Goal: Transaction & Acquisition: Purchase product/service

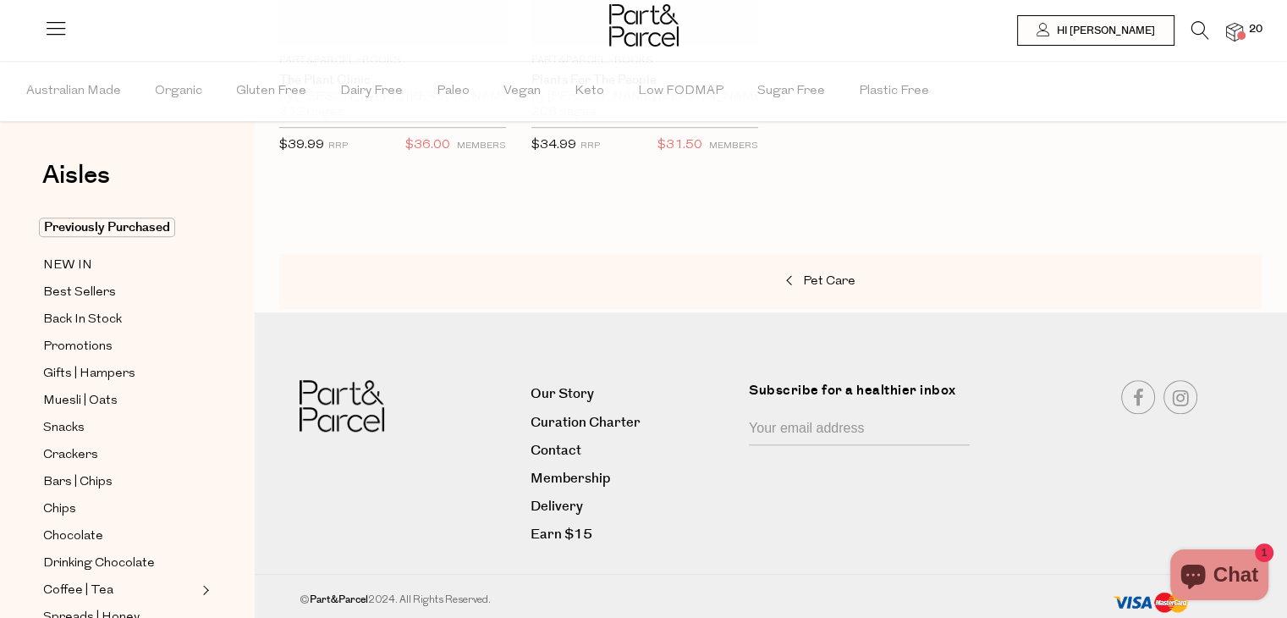
click at [1250, 30] on span "20" at bounding box center [1256, 29] width 22 height 15
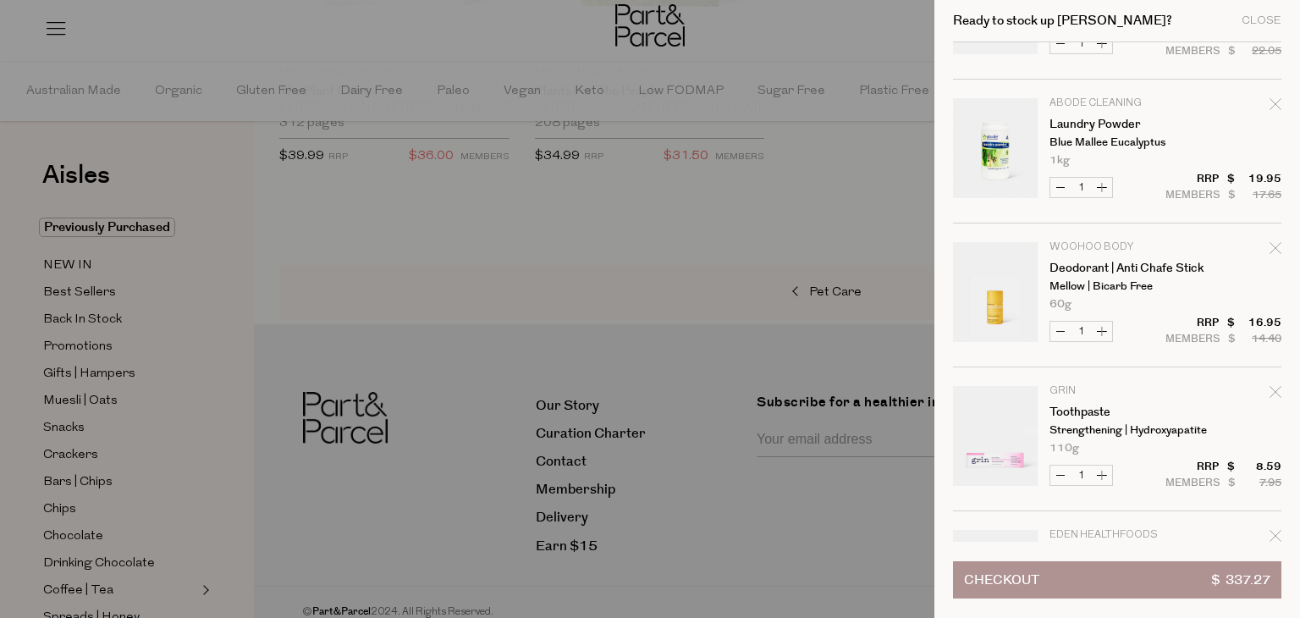
scroll to position [254, 0]
click at [1271, 102] on icon "Remove Laundry Powder" at bounding box center [1275, 100] width 11 height 11
type input "Add Membership"
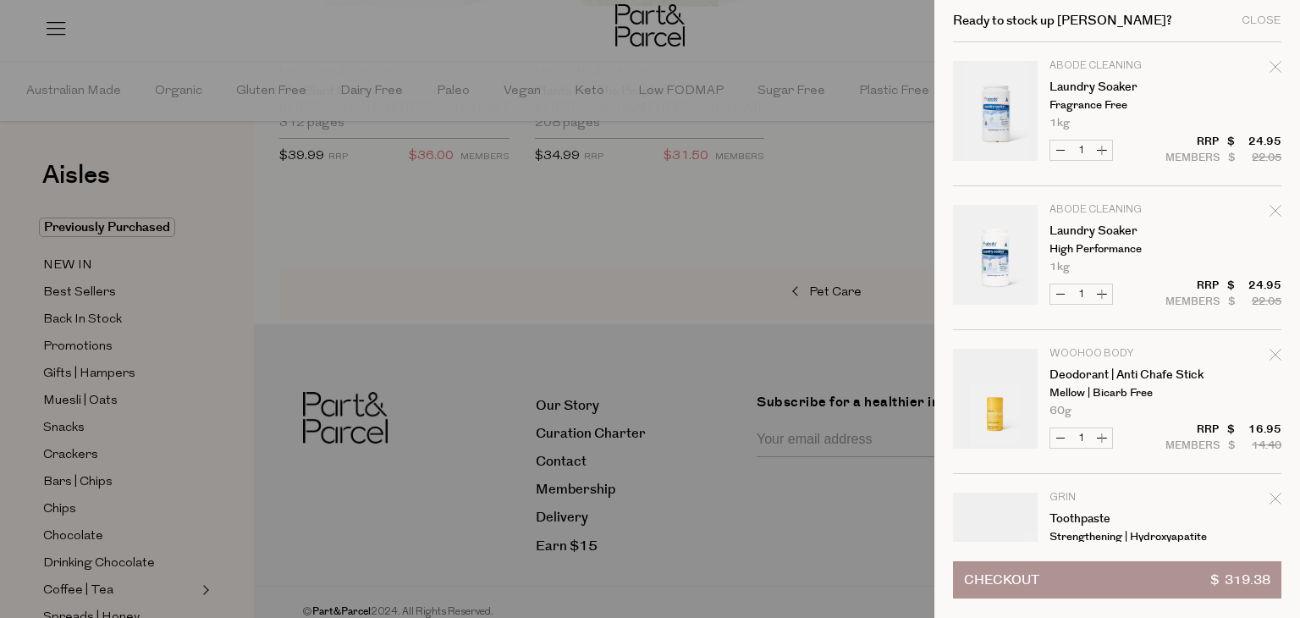
click at [1270, 357] on icon "Remove Deodorant | Anti Chafe Stick" at bounding box center [1275, 354] width 11 height 11
type input "Add Membership"
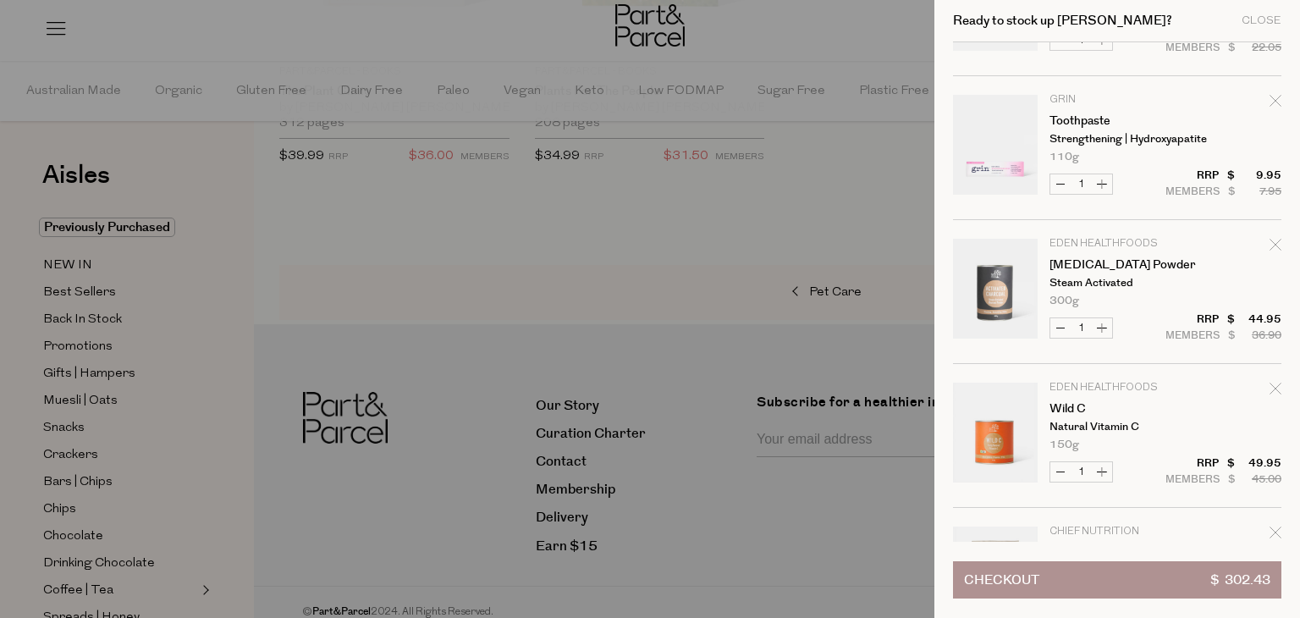
click at [1270, 244] on icon "Remove Activated Charcoal Powder" at bounding box center [1276, 245] width 12 height 12
type input "Add Membership"
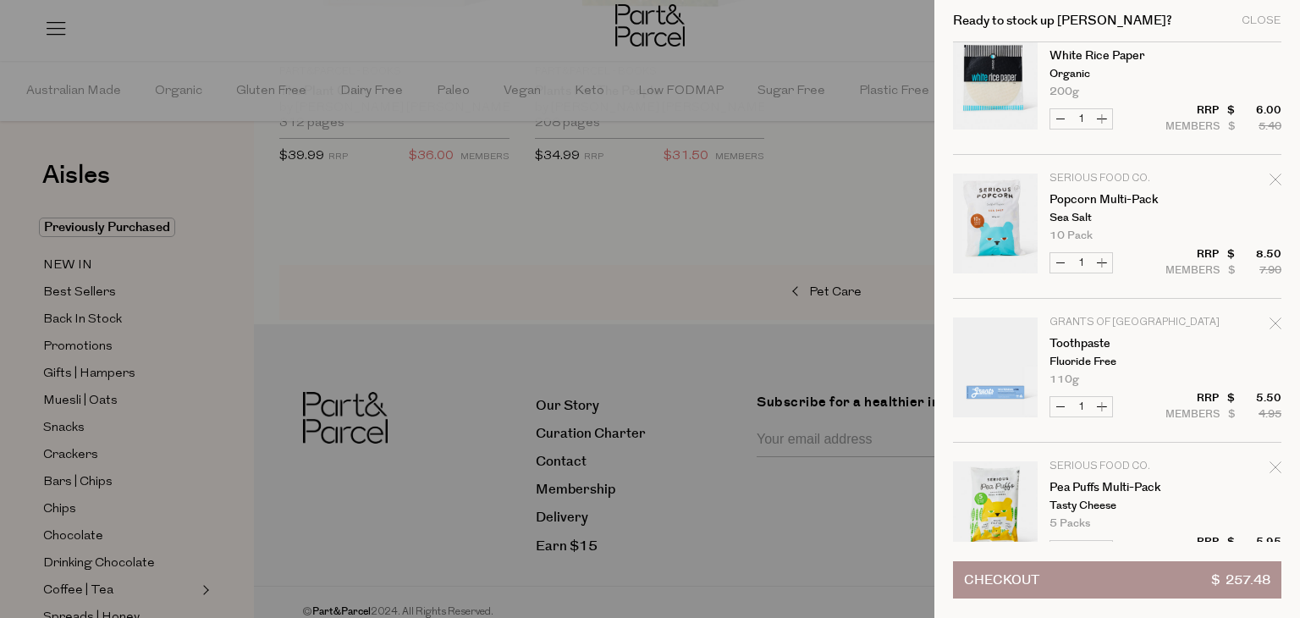
scroll to position [1185, 0]
click at [1274, 317] on icon "Remove Toothpaste" at bounding box center [1276, 321] width 12 height 12
type input "Add Membership"
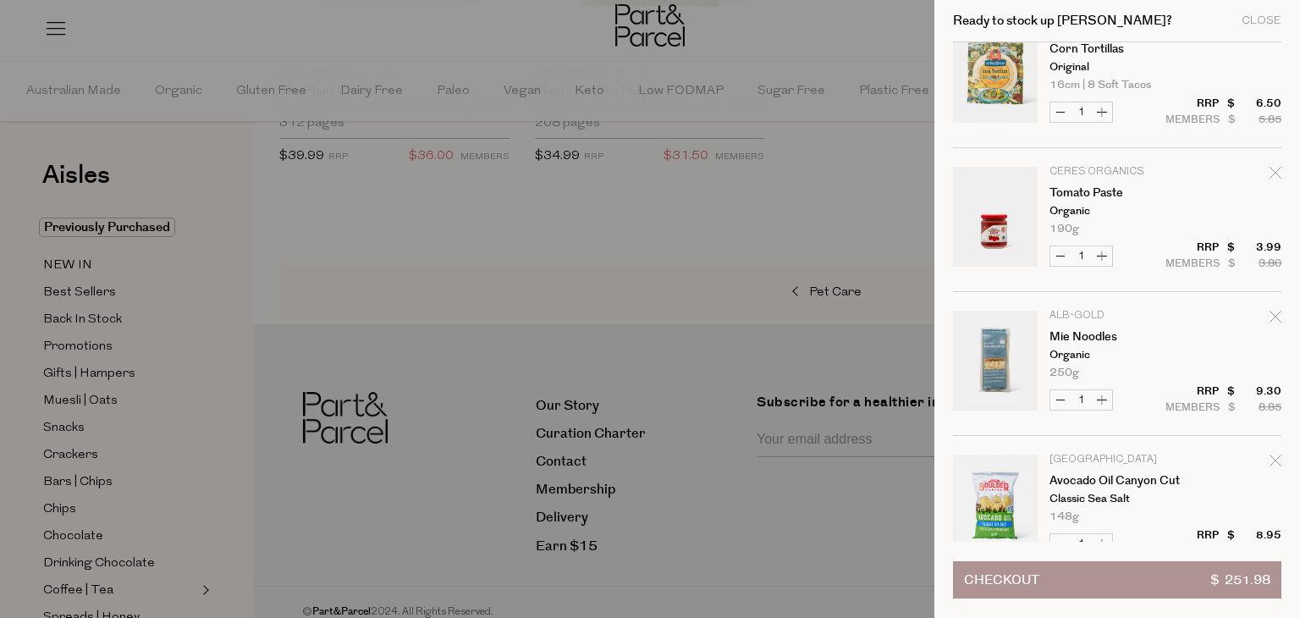
scroll to position [1693, 0]
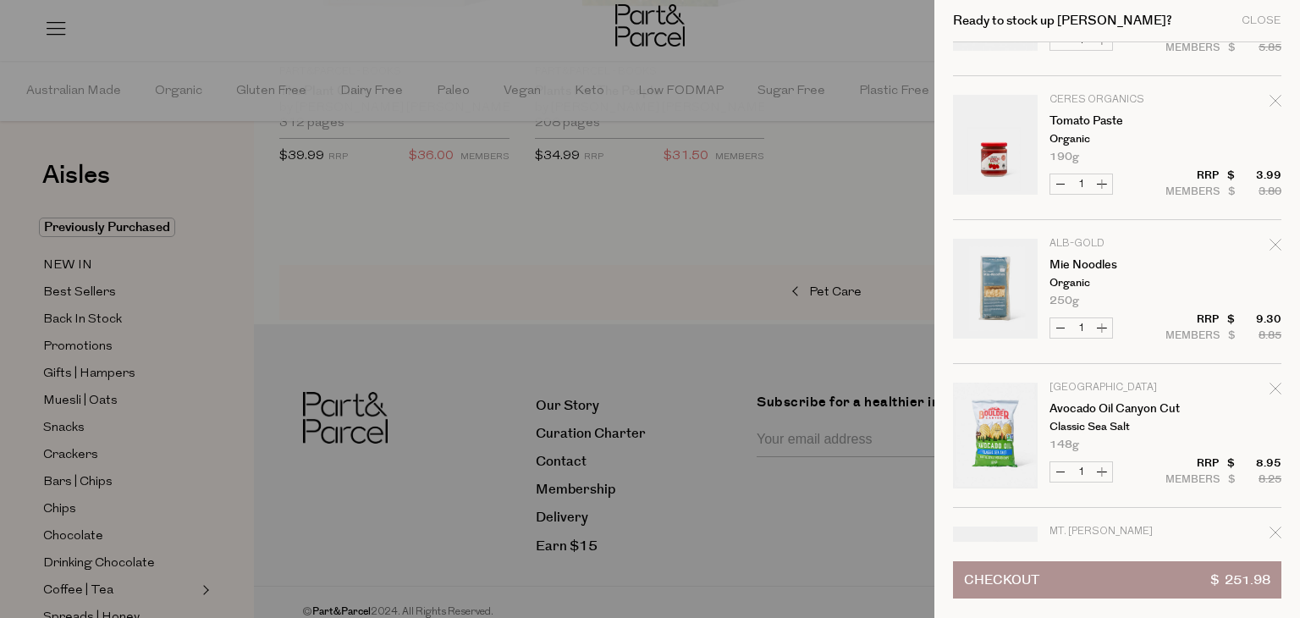
click at [1100, 322] on button "Increase Mie Noodles" at bounding box center [1102, 327] width 20 height 19
type input "2"
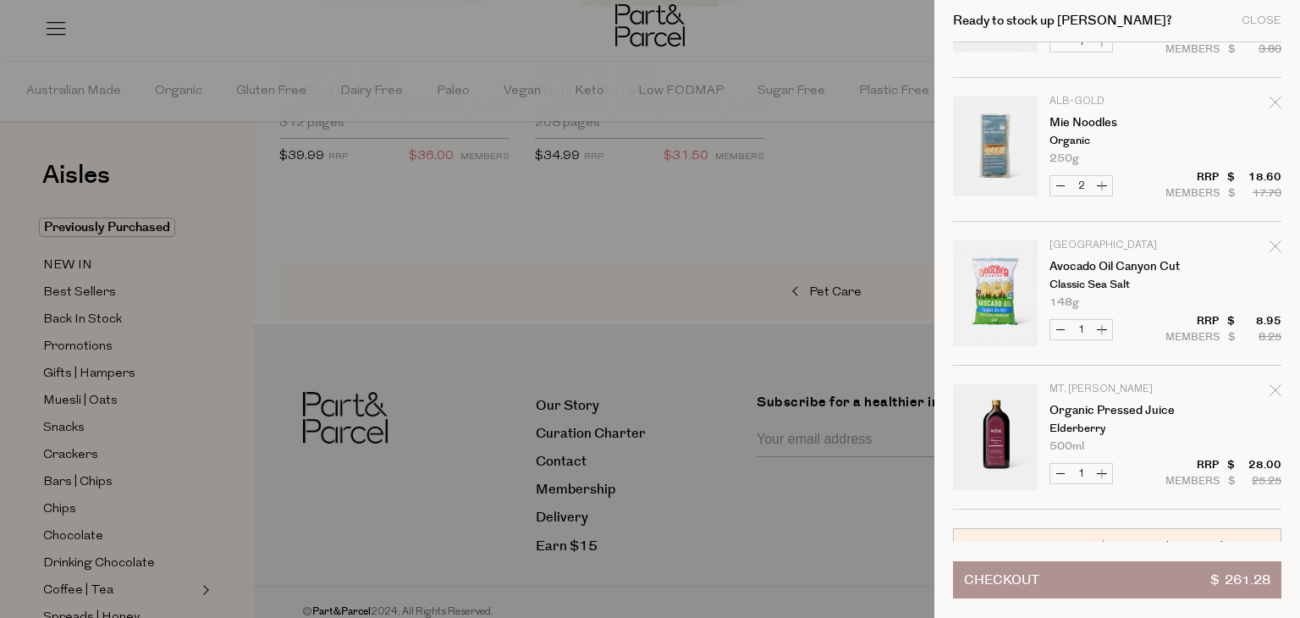
scroll to position [1862, 0]
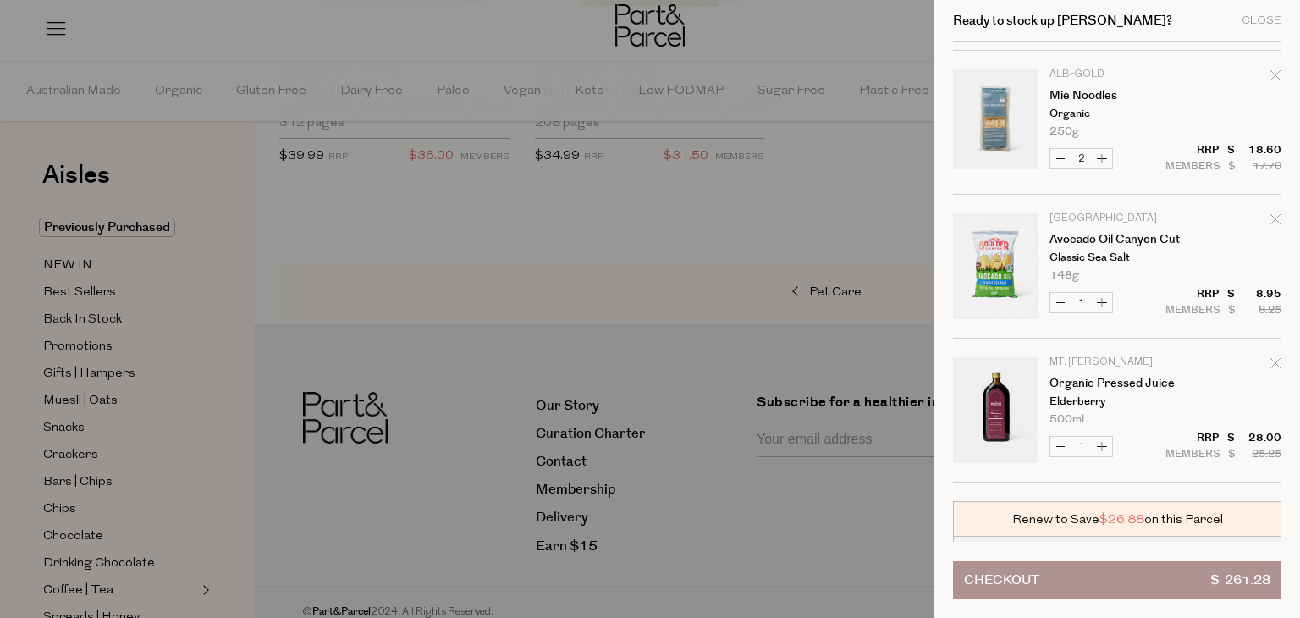
click at [1272, 211] on div "Remove Avocado Oil Canyon Cut" at bounding box center [1276, 222] width 12 height 23
type input "Add Membership"
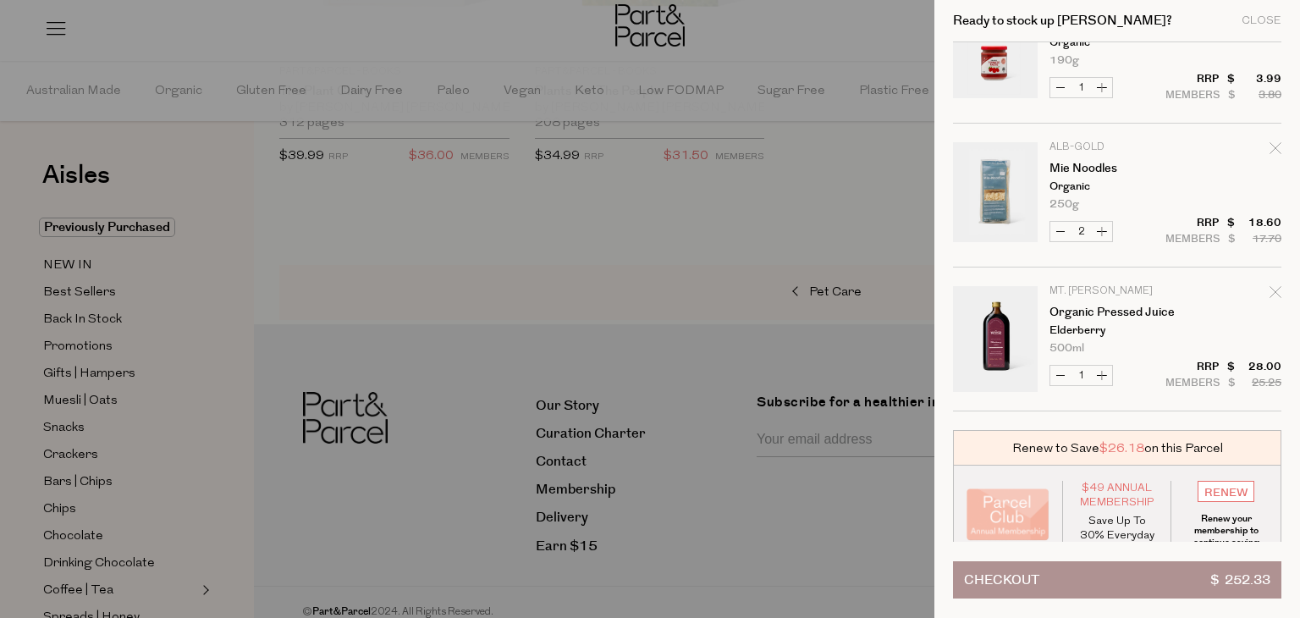
scroll to position [1809, 0]
